Goal: Task Accomplishment & Management: Manage account settings

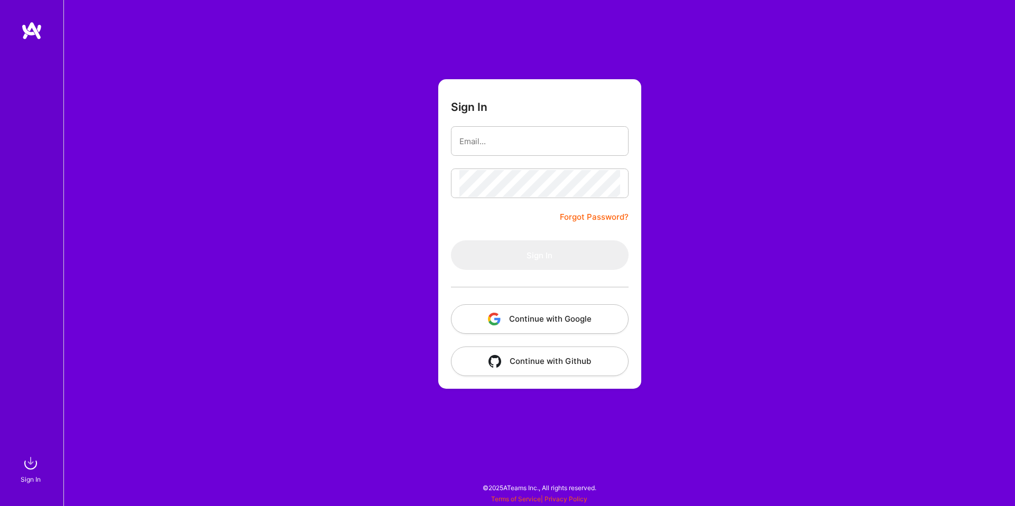
click at [529, 319] on button "Continue with Google" at bounding box center [540, 319] width 178 height 30
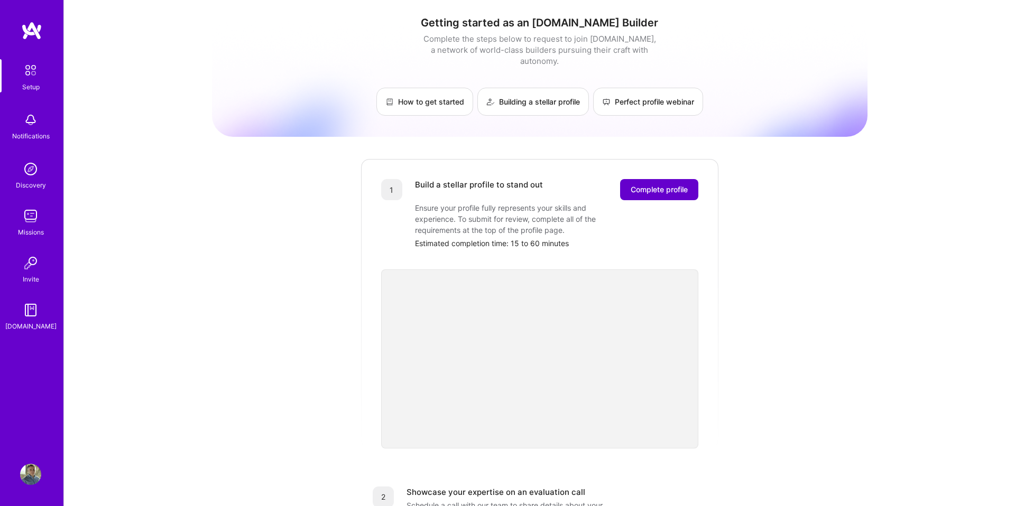
click at [644, 184] on span "Complete profile" at bounding box center [659, 189] width 57 height 11
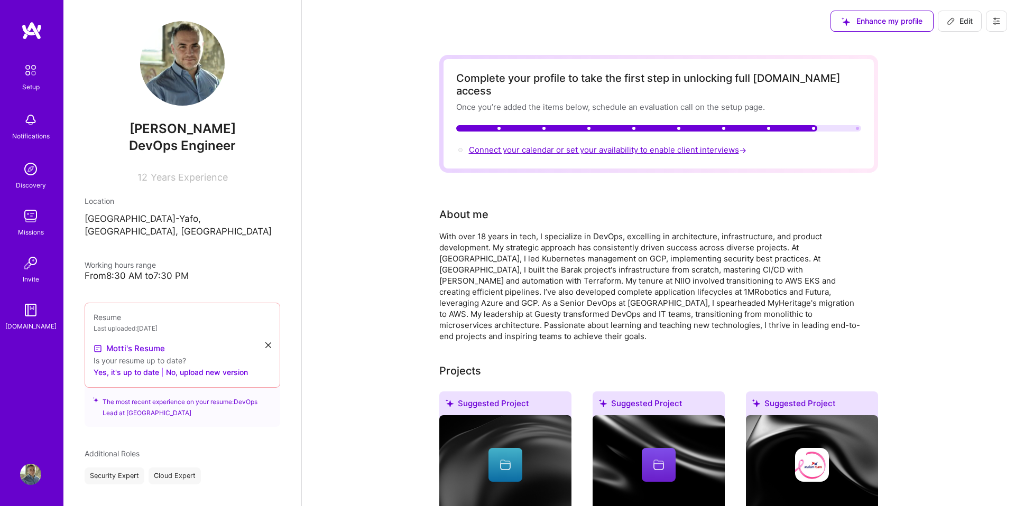
click at [596, 145] on span "Connect your calendar or set your availability to enable client interviews →" at bounding box center [609, 150] width 280 height 10
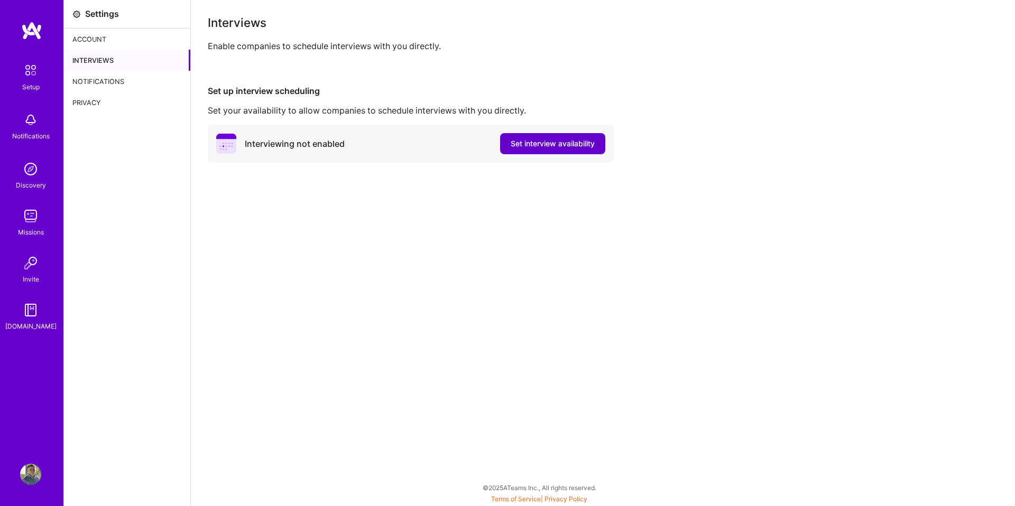
click at [576, 145] on span "Set interview availability" at bounding box center [553, 143] width 84 height 11
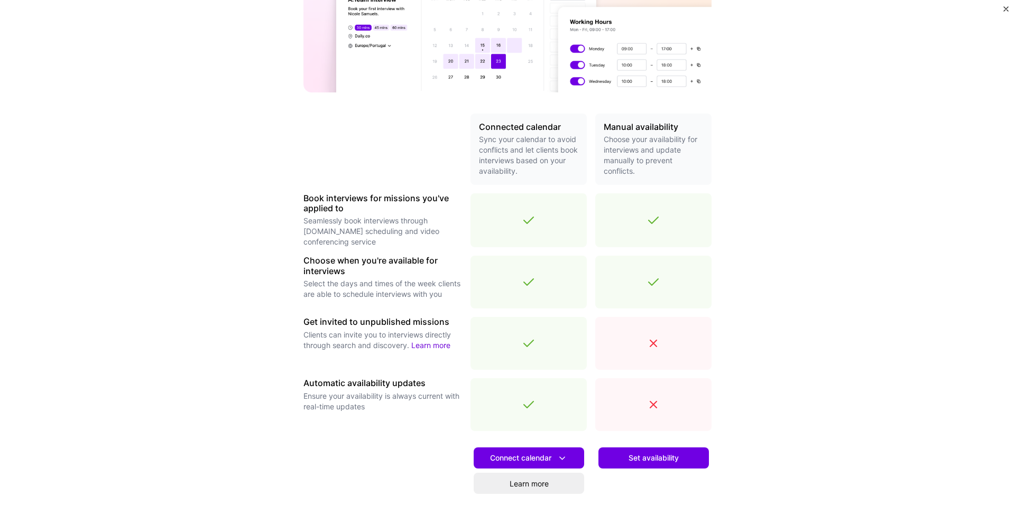
scroll to position [234, 0]
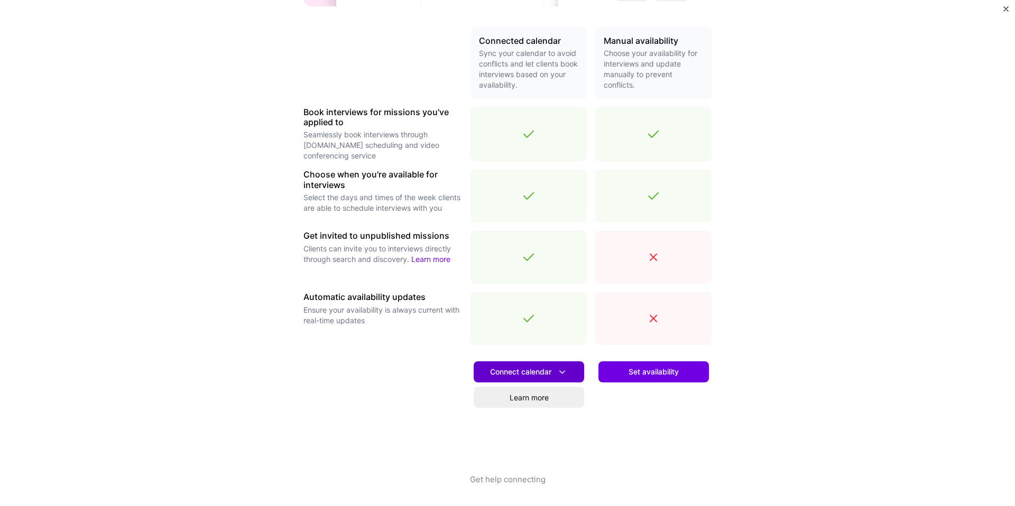
click at [518, 363] on button "Connect calendar" at bounding box center [529, 372] width 110 height 21
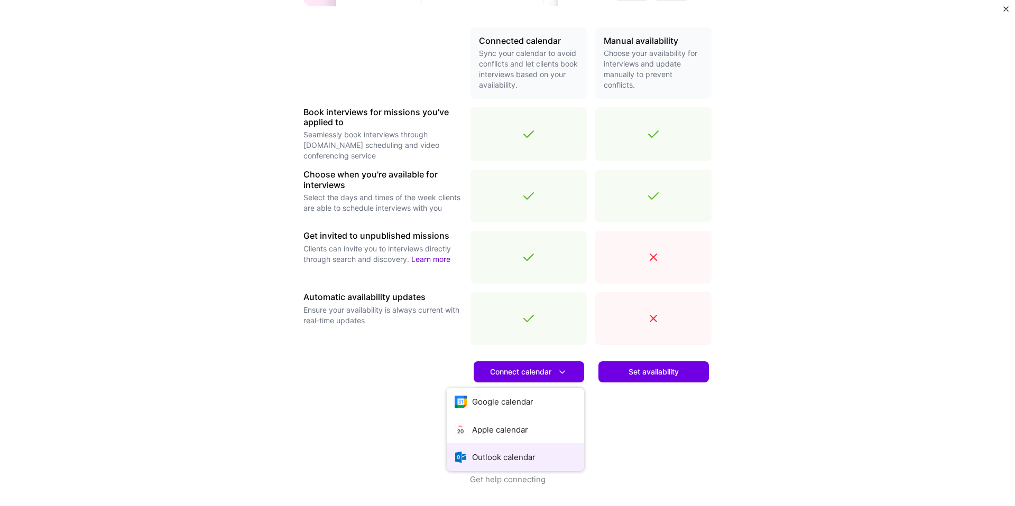
click at [512, 464] on button "Outlook calendar" at bounding box center [515, 457] width 137 height 28
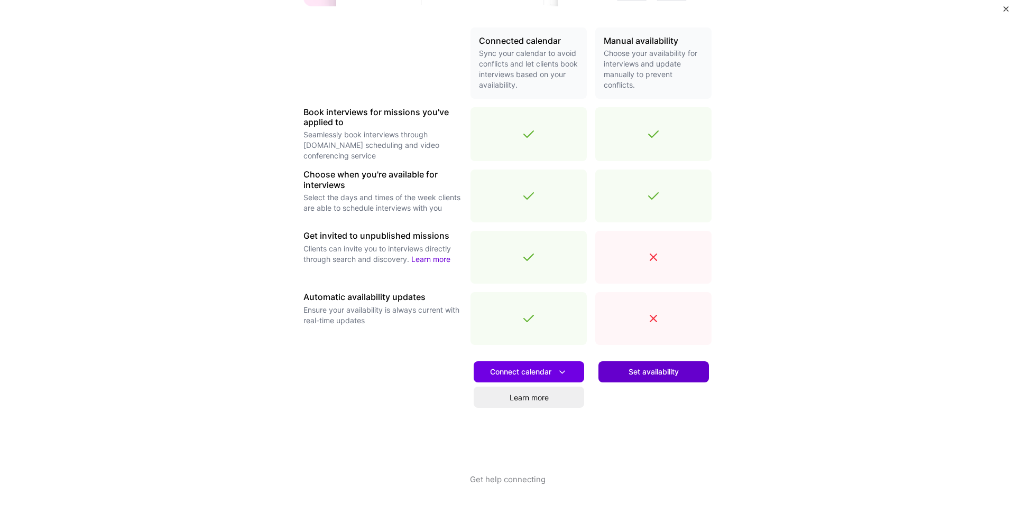
click at [634, 368] on span "Set availability" at bounding box center [653, 372] width 50 height 11
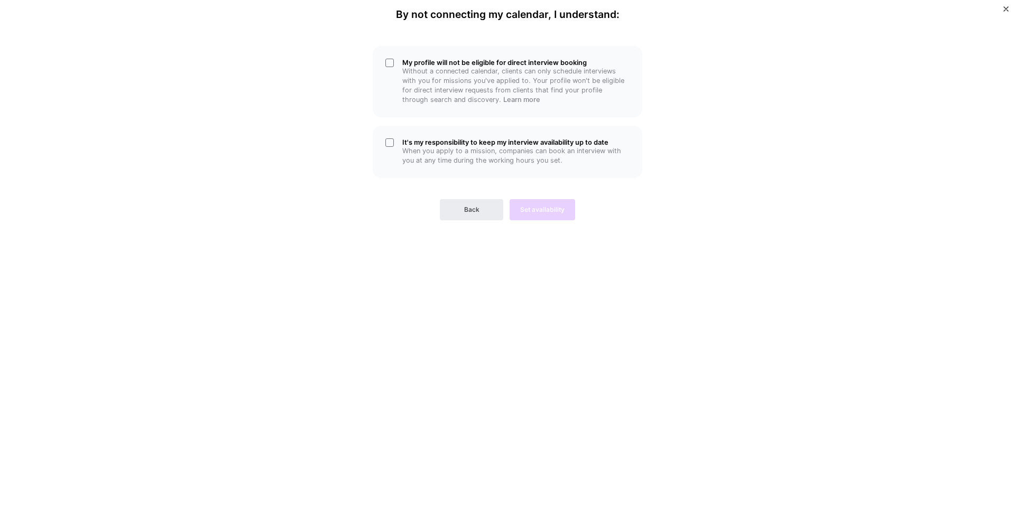
scroll to position [0, 0]
click at [408, 149] on p "When you apply to a mission, companies can book an interview with you at any ti…" at bounding box center [515, 155] width 227 height 19
click at [406, 88] on p "Without a connected calendar, clients can only schedule interviews with you for…" at bounding box center [515, 86] width 227 height 38
click at [550, 207] on span "Set availability" at bounding box center [542, 210] width 44 height 10
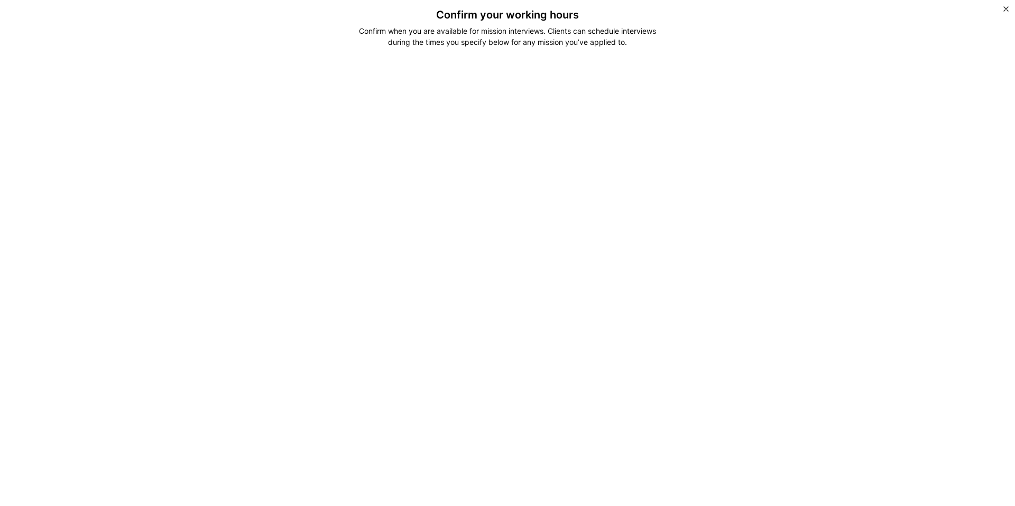
click at [238, 292] on div "Confirm your working hours Confirm when you are available for mission interview…" at bounding box center [507, 253] width 1015 height 506
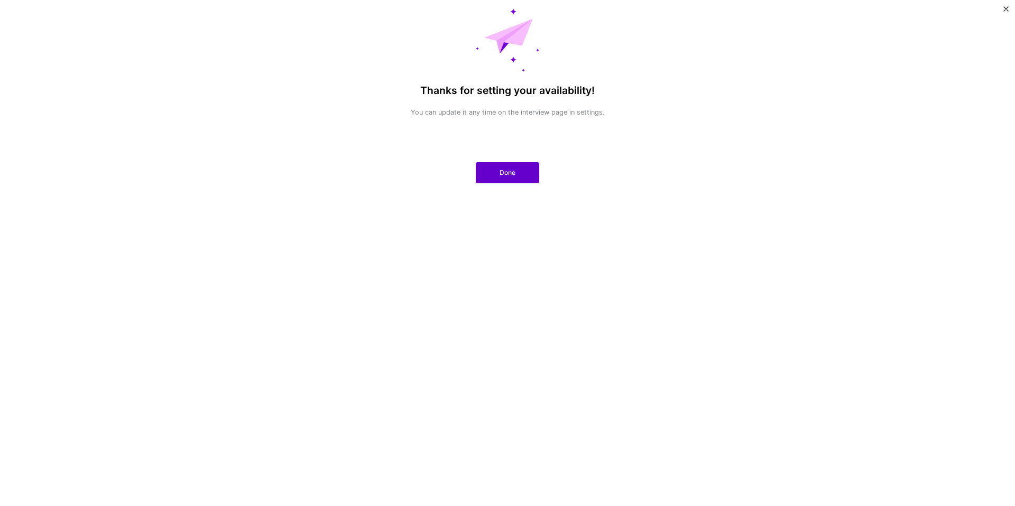
click at [502, 177] on span "Done" at bounding box center [507, 173] width 16 height 10
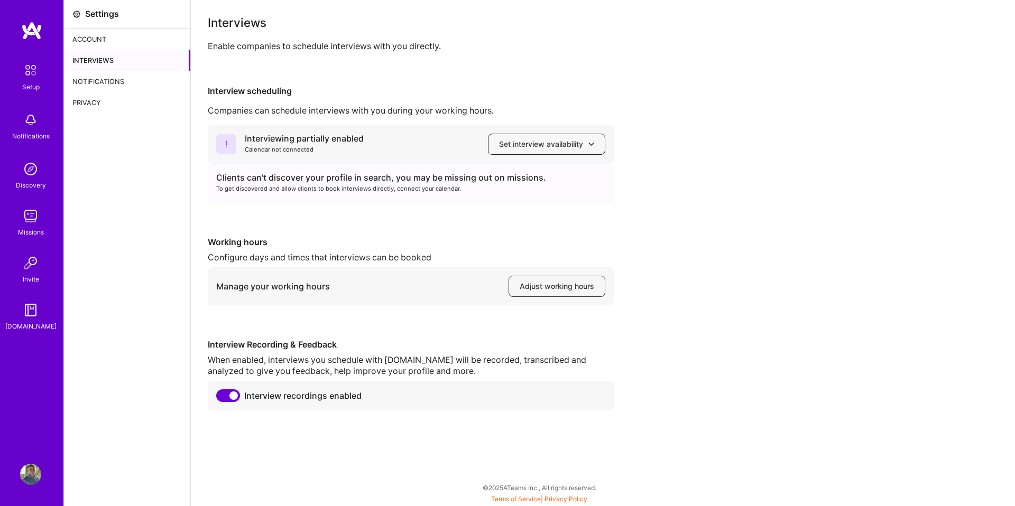
click at [532, 150] on button "Set interview availability" at bounding box center [546, 144] width 117 height 21
click at [533, 145] on span "Set interview availability" at bounding box center [546, 144] width 95 height 11
click at [374, 154] on div "Interviewing partially enabled Calendar not connected Set interview availability" at bounding box center [411, 144] width 406 height 39
drag, startPoint x: 385, startPoint y: 178, endPoint x: 377, endPoint y: 178, distance: 7.4
click at [377, 178] on div "Clients can't discover your profile in search, you may be missing out on missio…" at bounding box center [410, 177] width 389 height 11
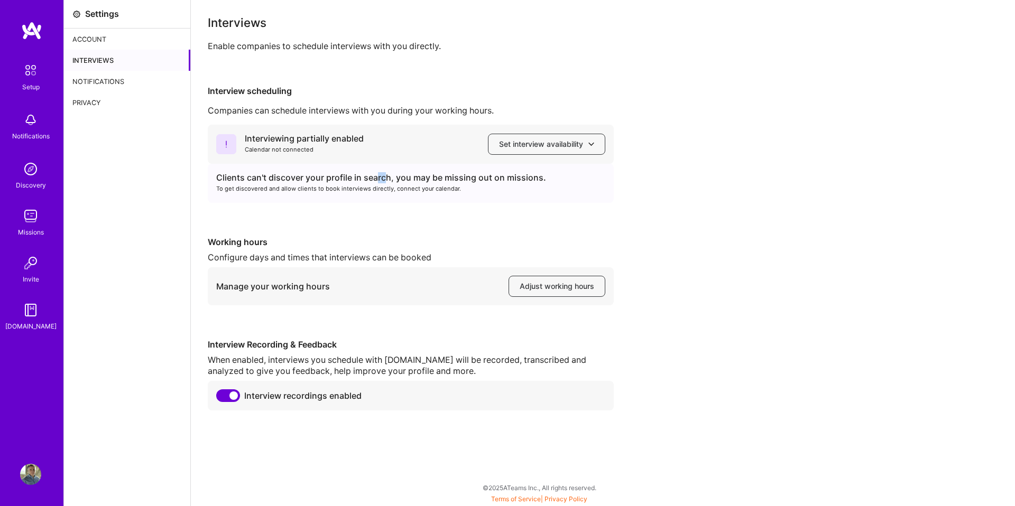
click at [377, 178] on div "Clients can't discover your profile in search, you may be missing out on missio…" at bounding box center [410, 177] width 389 height 11
drag, startPoint x: 344, startPoint y: 179, endPoint x: 337, endPoint y: 178, distance: 6.9
click at [343, 179] on div "Clients can't discover your profile in search, you may be missing out on missio…" at bounding box center [410, 177] width 389 height 11
click at [337, 178] on div "Clients can't discover your profile in search, you may be missing out on missio…" at bounding box center [410, 177] width 389 height 11
click at [532, 147] on span "Set interview availability" at bounding box center [546, 144] width 95 height 11
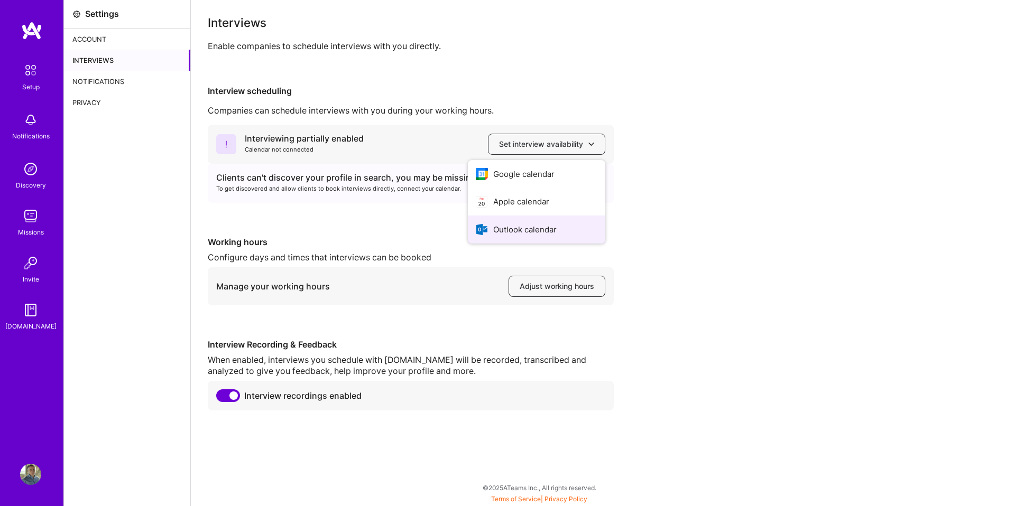
click at [533, 233] on button "Outlook calendar" at bounding box center [536, 230] width 137 height 28
